Goal: Task Accomplishment & Management: Manage account settings

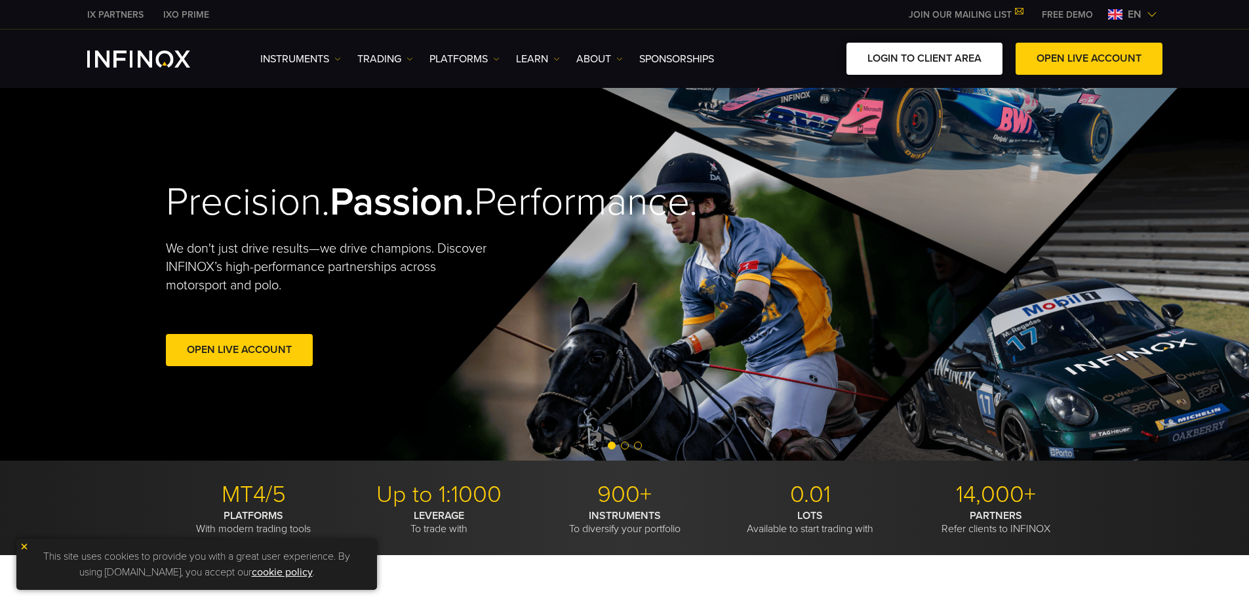
click at [928, 54] on link "LOGIN TO CLIENT AREA" at bounding box center [925, 59] width 156 height 32
click at [947, 49] on link "LOGIN TO CLIENT AREA" at bounding box center [925, 59] width 156 height 32
